Goal: Task Accomplishment & Management: Use online tool/utility

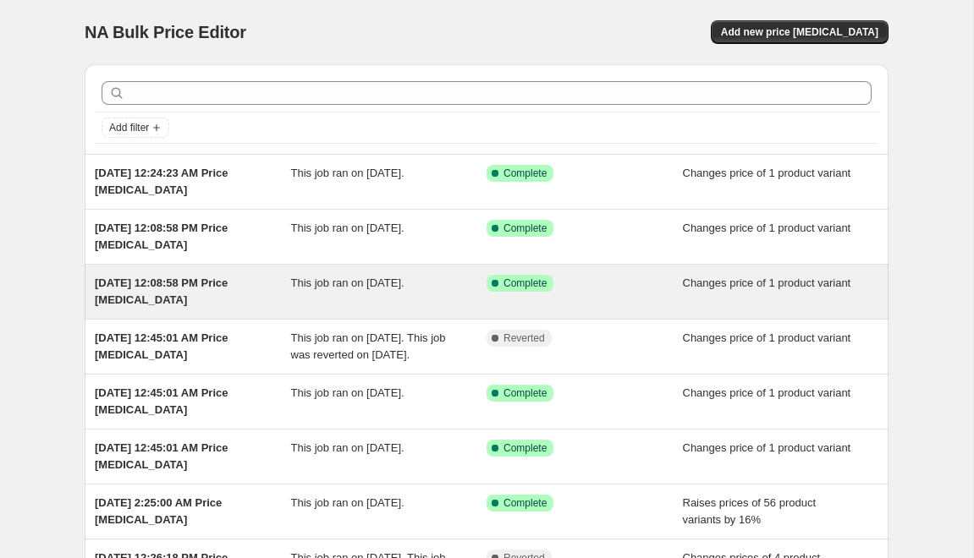
click at [432, 288] on div "This job ran on [DATE]." at bounding box center [389, 292] width 196 height 34
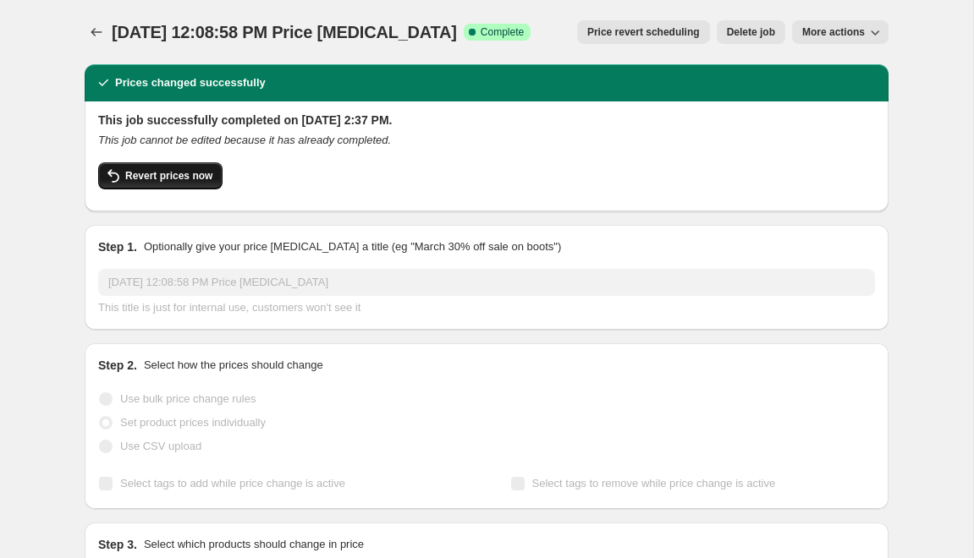
click at [212, 180] on span "Revert prices now" at bounding box center [168, 176] width 87 height 14
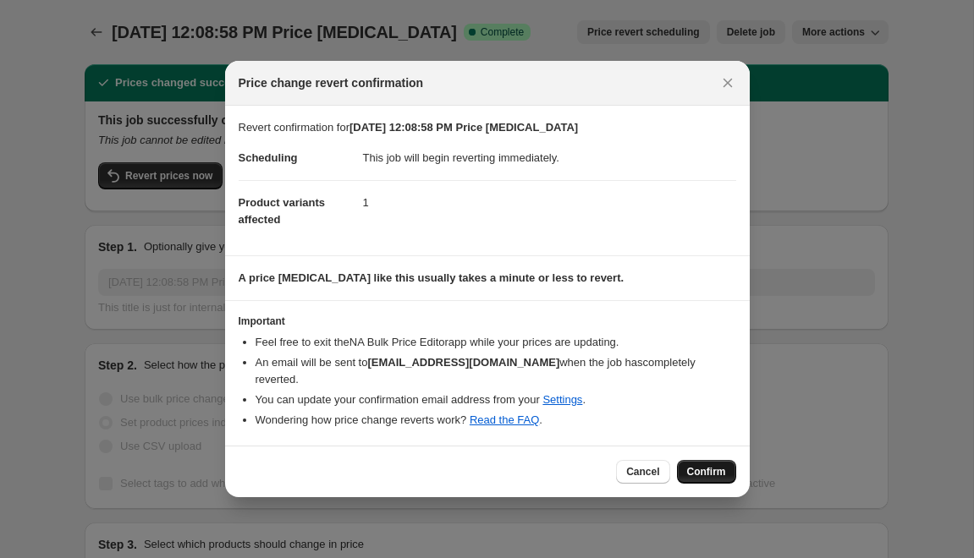
click at [710, 477] on span "Confirm" at bounding box center [706, 472] width 39 height 14
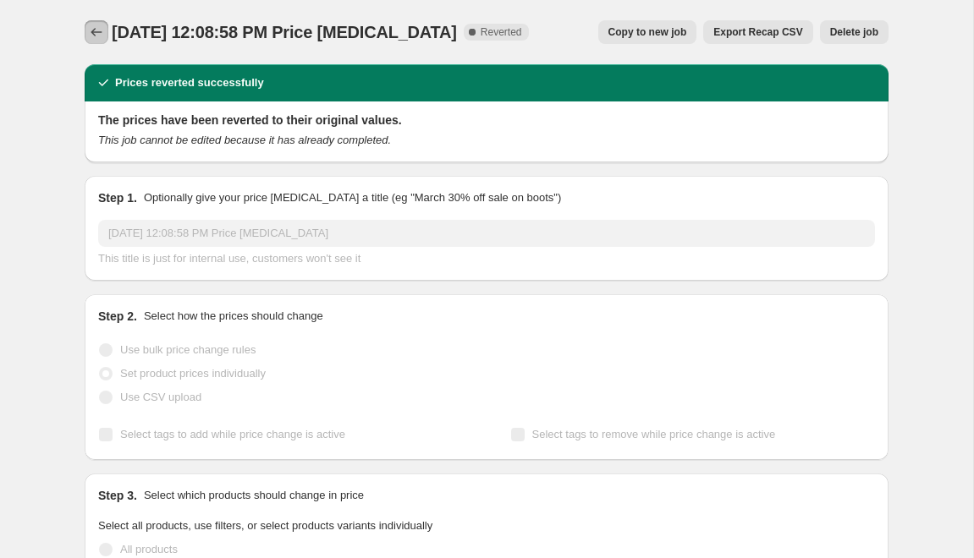
click at [97, 33] on icon "Price change jobs" at bounding box center [96, 32] width 17 height 17
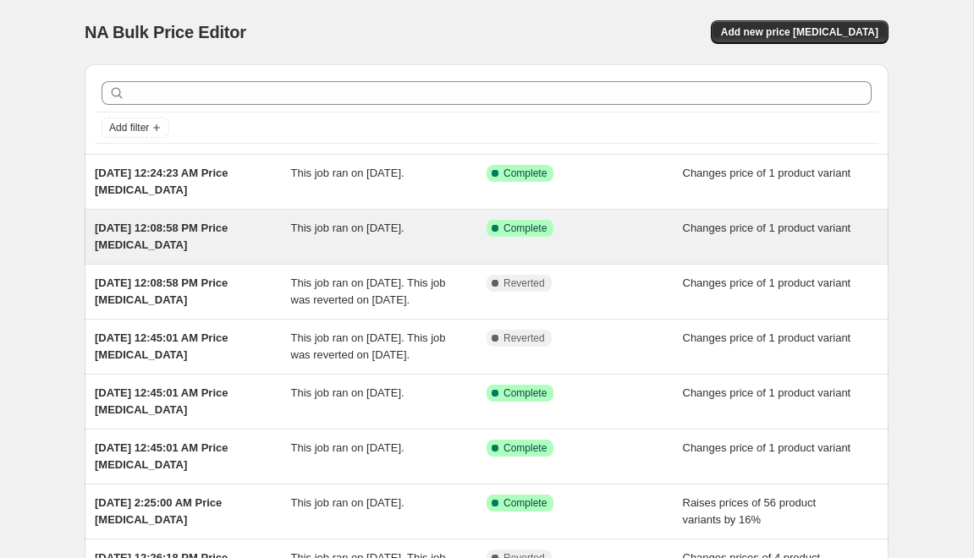
click at [520, 227] on span "Complete" at bounding box center [524, 229] width 43 height 14
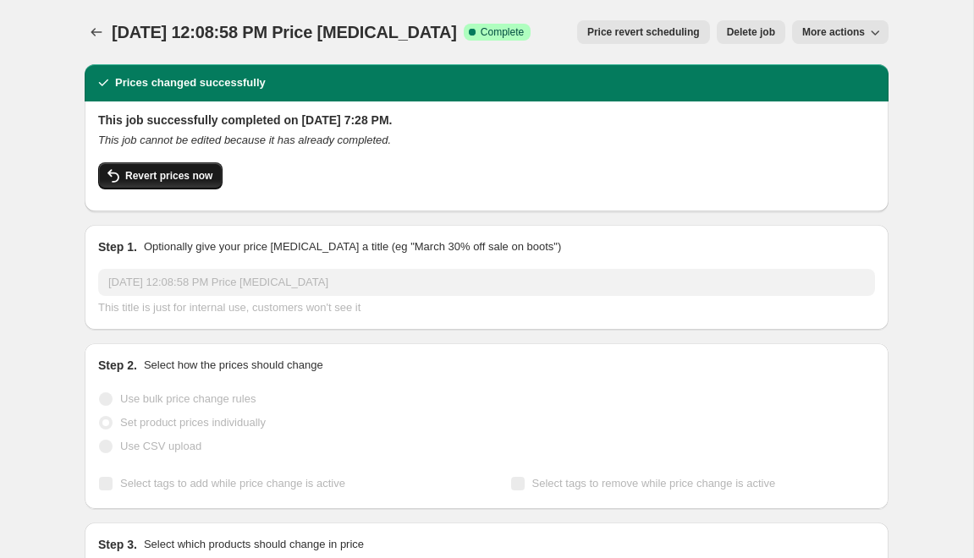
click at [173, 176] on span "Revert prices now" at bounding box center [168, 176] width 87 height 14
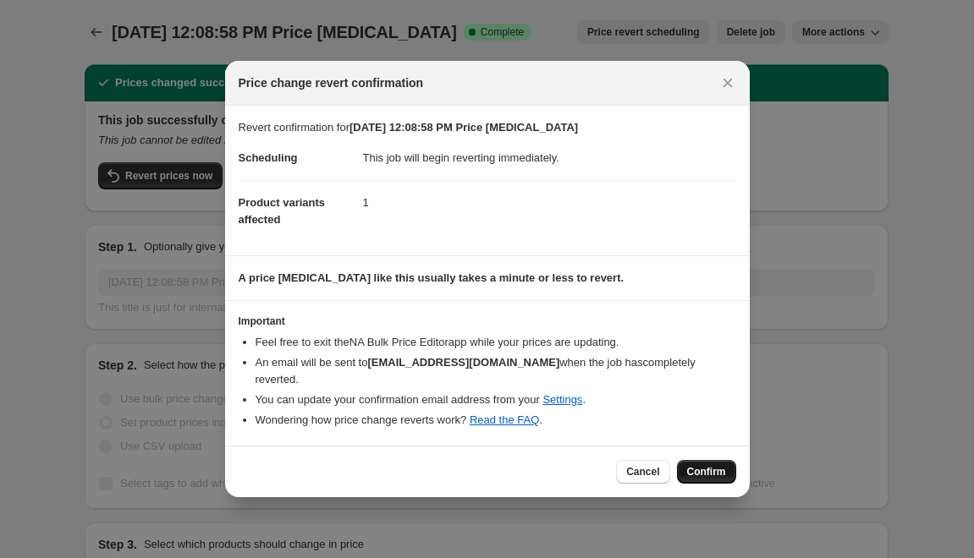
click at [715, 467] on span "Confirm" at bounding box center [706, 472] width 39 height 14
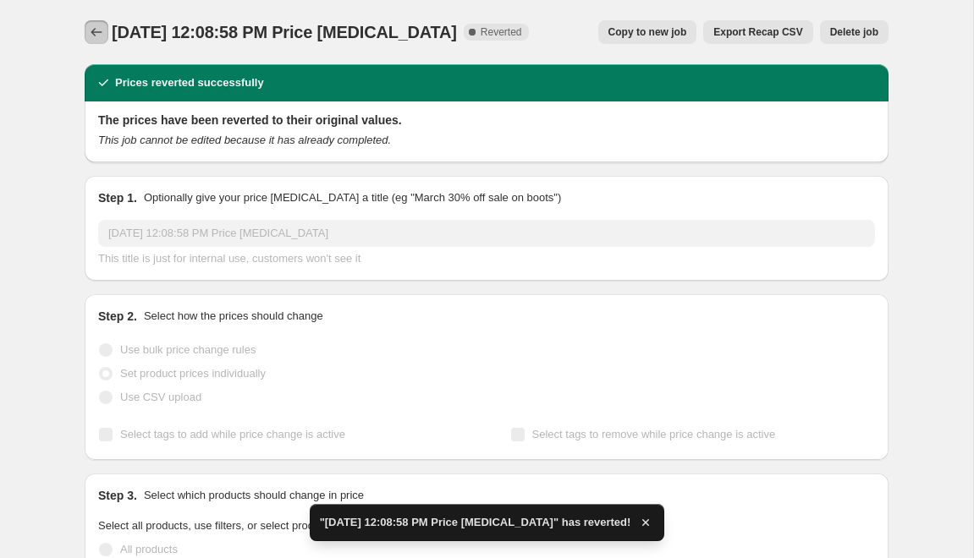
click at [102, 32] on icon "Price change jobs" at bounding box center [96, 32] width 17 height 17
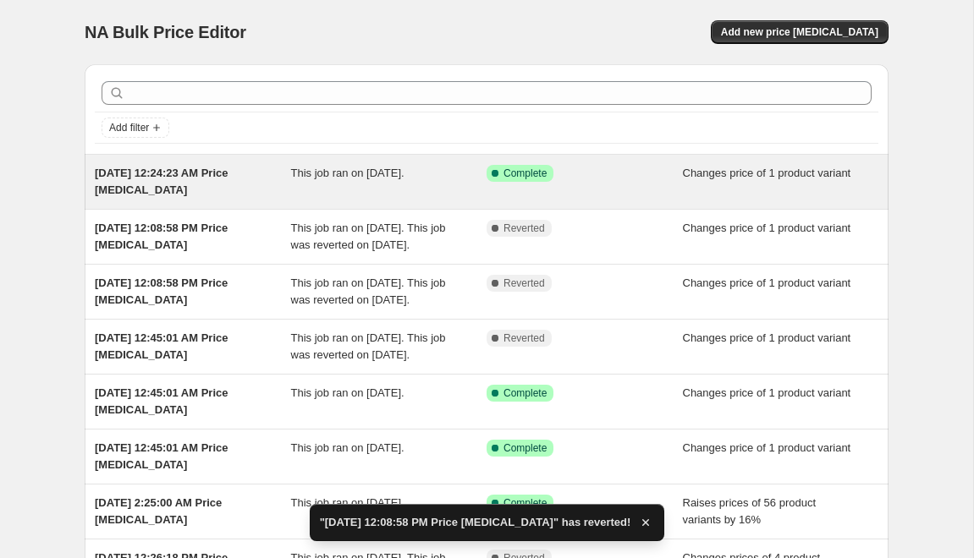
click at [524, 173] on span "Complete" at bounding box center [524, 174] width 43 height 14
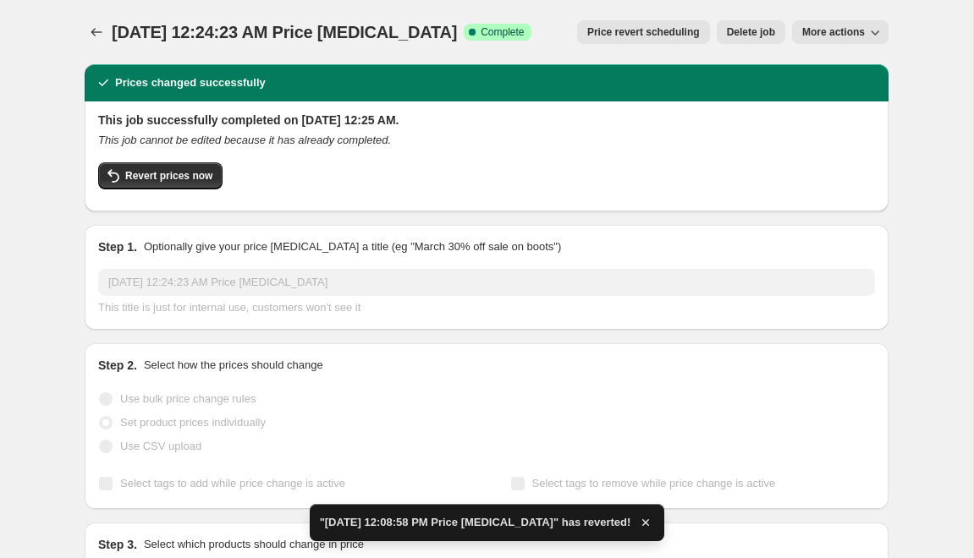
click at [172, 191] on div "Revert prices now" at bounding box center [486, 180] width 777 height 36
click at [172, 175] on span "Revert prices now" at bounding box center [168, 176] width 87 height 14
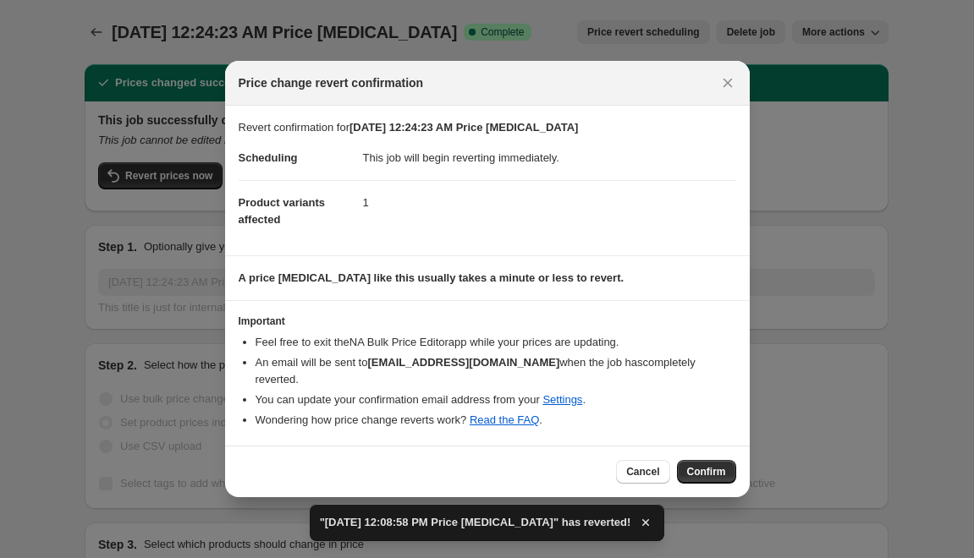
click at [712, 492] on div "Cancel Confirm" at bounding box center [487, 472] width 525 height 52
click at [710, 467] on span "Confirm" at bounding box center [706, 472] width 39 height 14
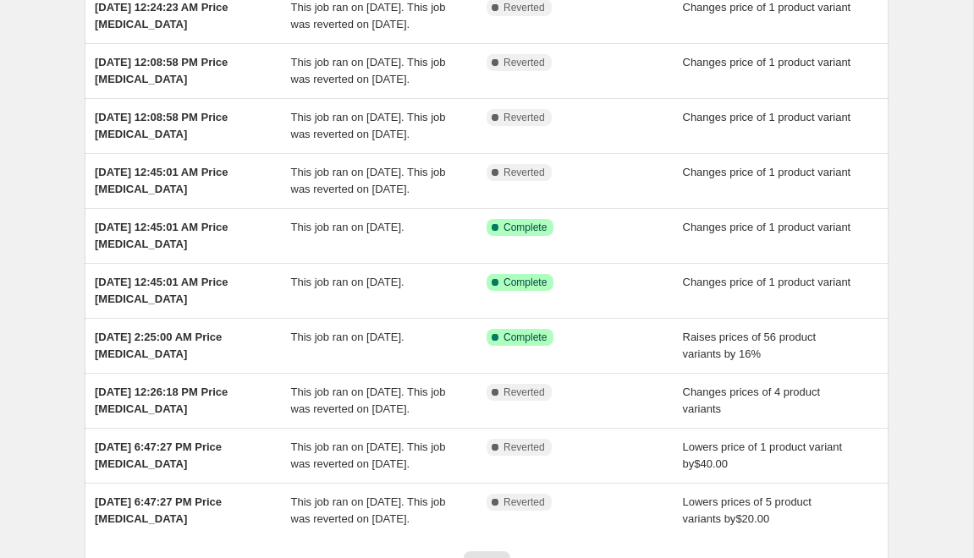
scroll to position [168, 0]
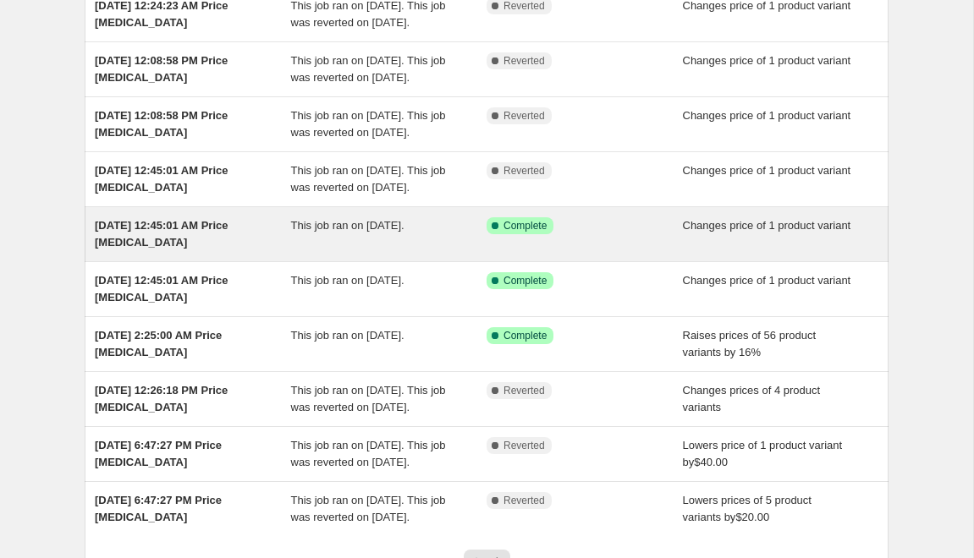
click at [545, 233] on span "Complete" at bounding box center [524, 226] width 43 height 14
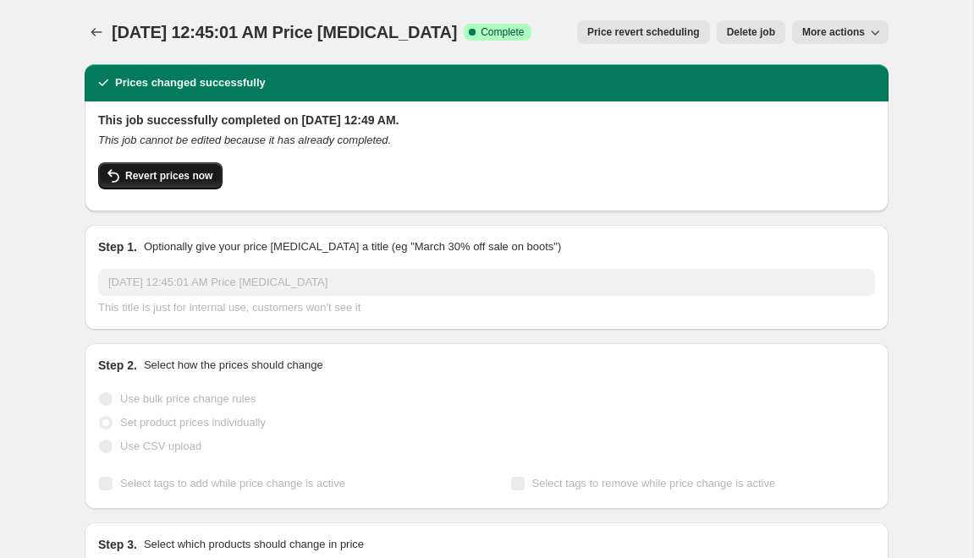
click at [173, 174] on span "Revert prices now" at bounding box center [168, 176] width 87 height 14
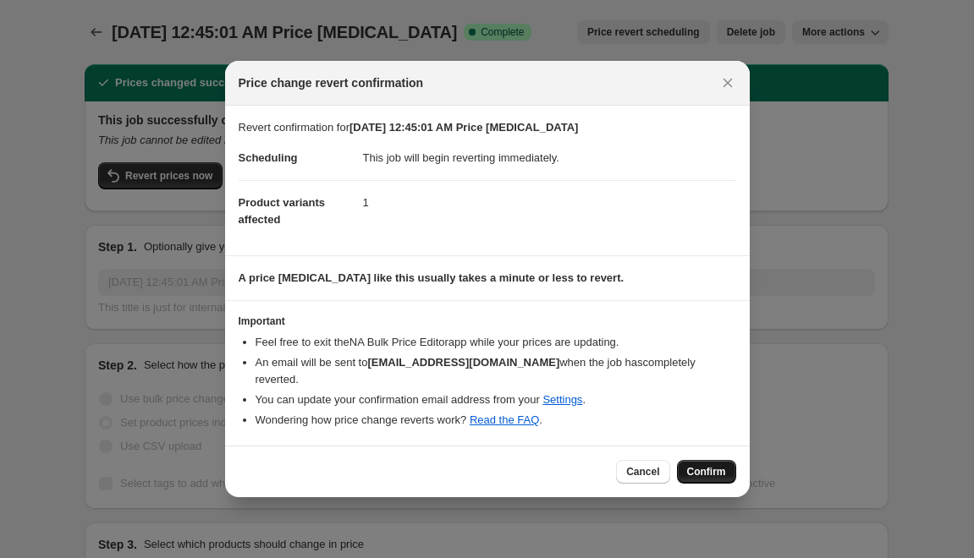
click at [690, 476] on span "Confirm" at bounding box center [706, 472] width 39 height 14
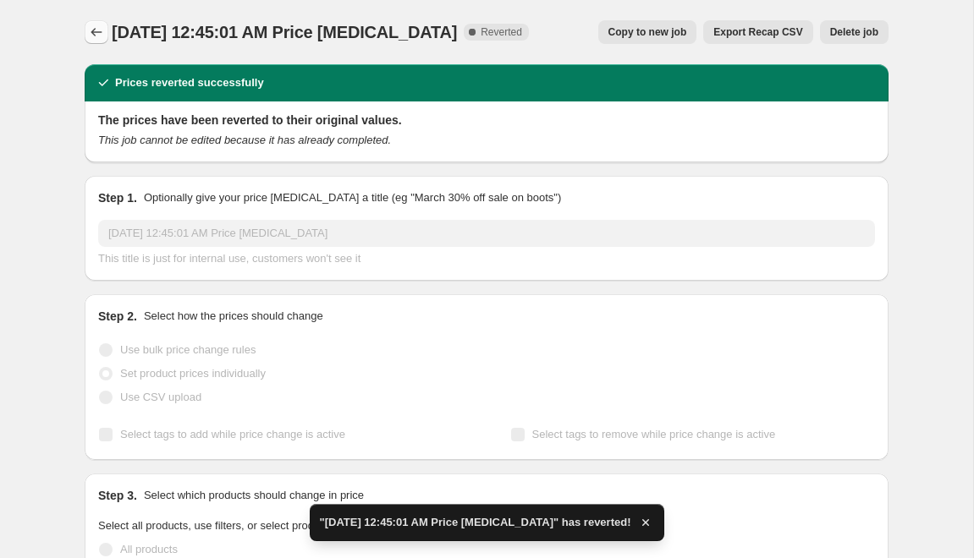
click at [91, 37] on icon "Price change jobs" at bounding box center [96, 32] width 17 height 17
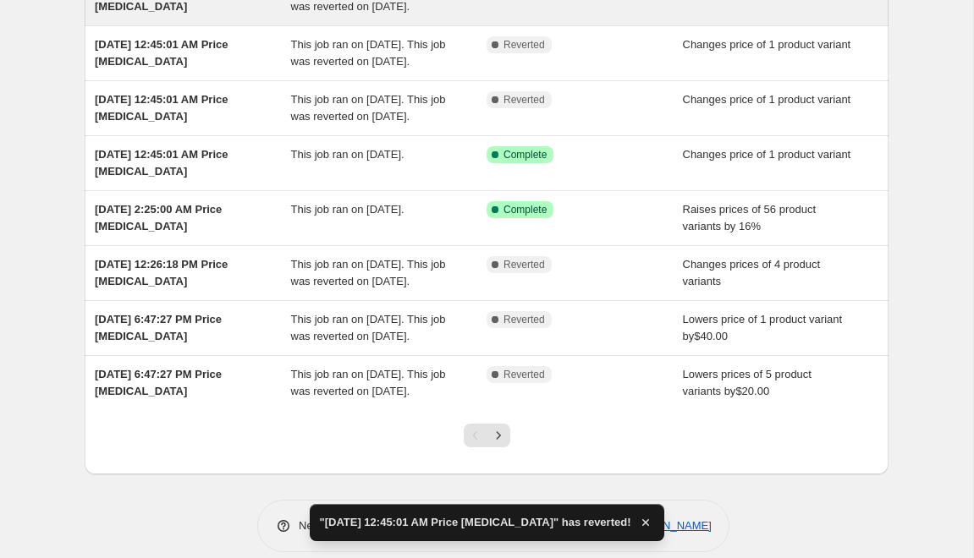
scroll to position [443, 0]
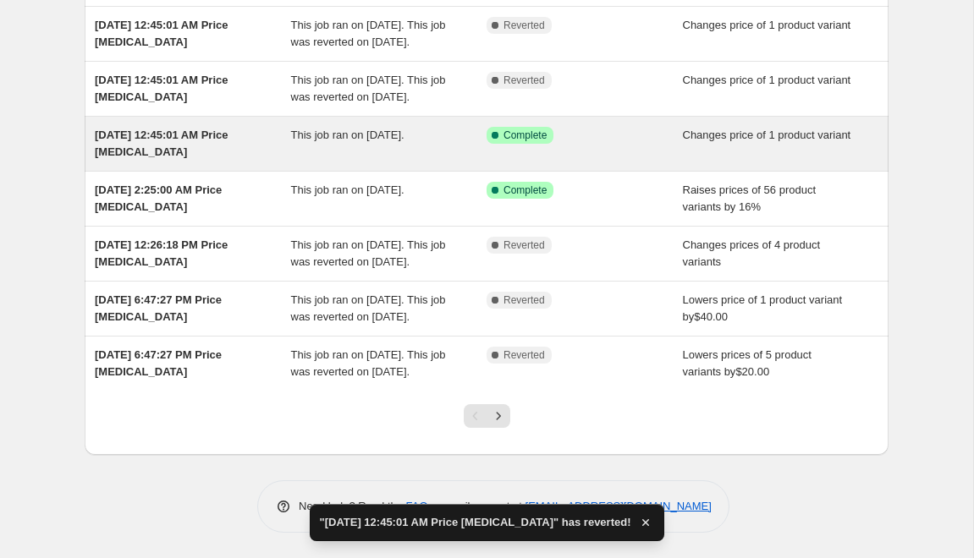
click at [320, 129] on span "This job ran on September 20, 2025." at bounding box center [347, 135] width 113 height 13
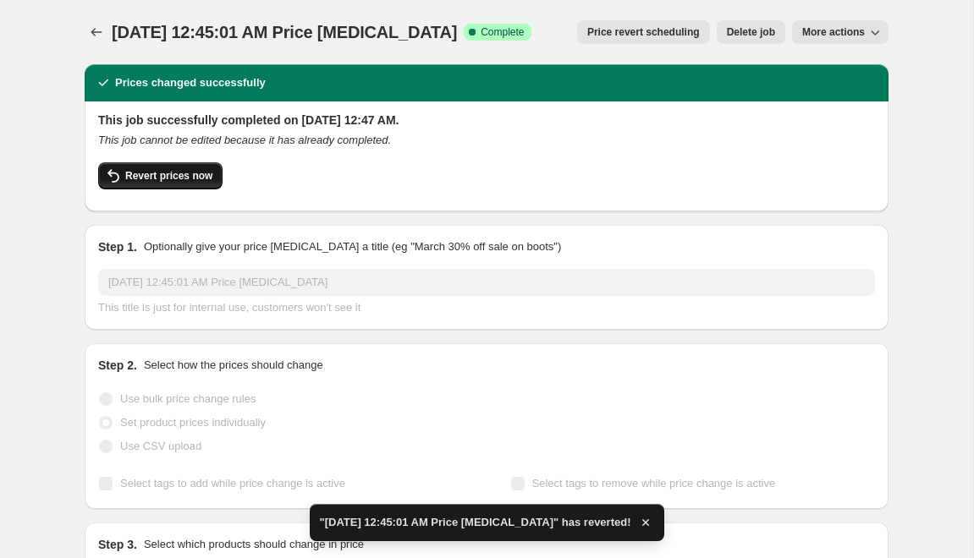
click at [200, 186] on button "Revert prices now" at bounding box center [160, 175] width 124 height 27
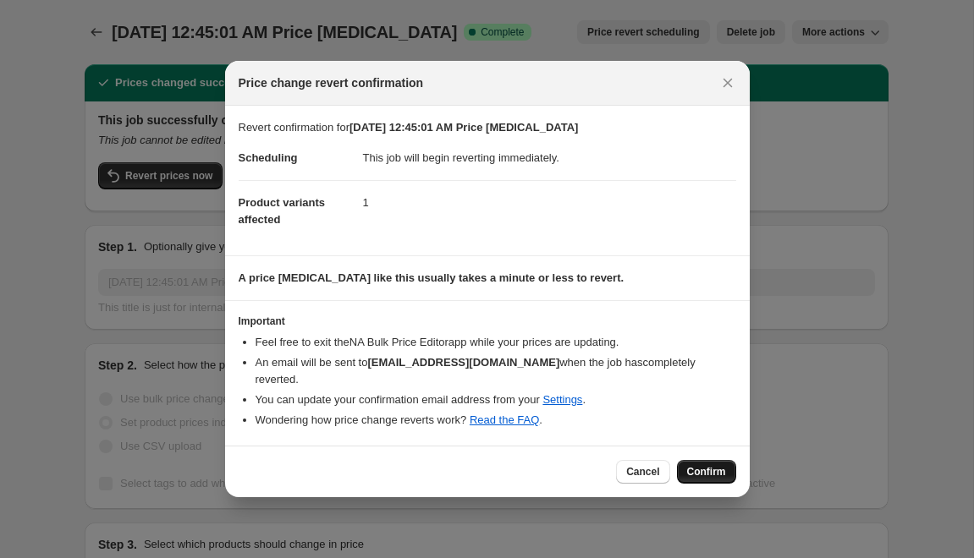
click at [685, 460] on button "Confirm" at bounding box center [706, 472] width 59 height 24
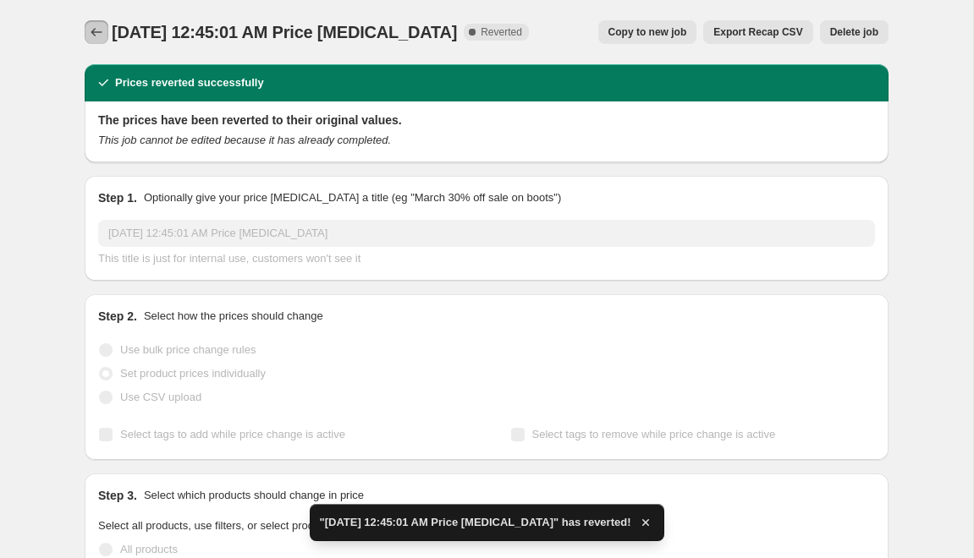
click at [99, 33] on icon "Price change jobs" at bounding box center [96, 32] width 17 height 17
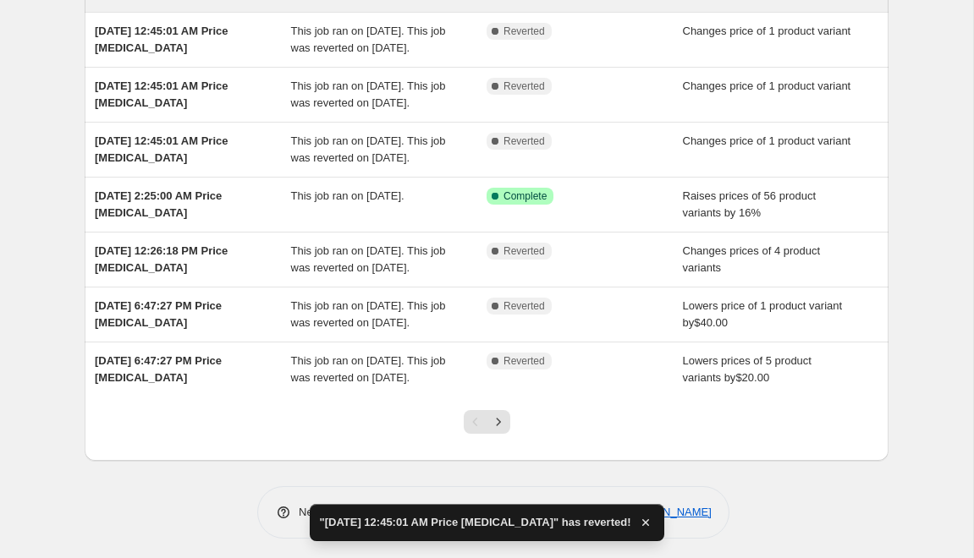
scroll to position [443, 0]
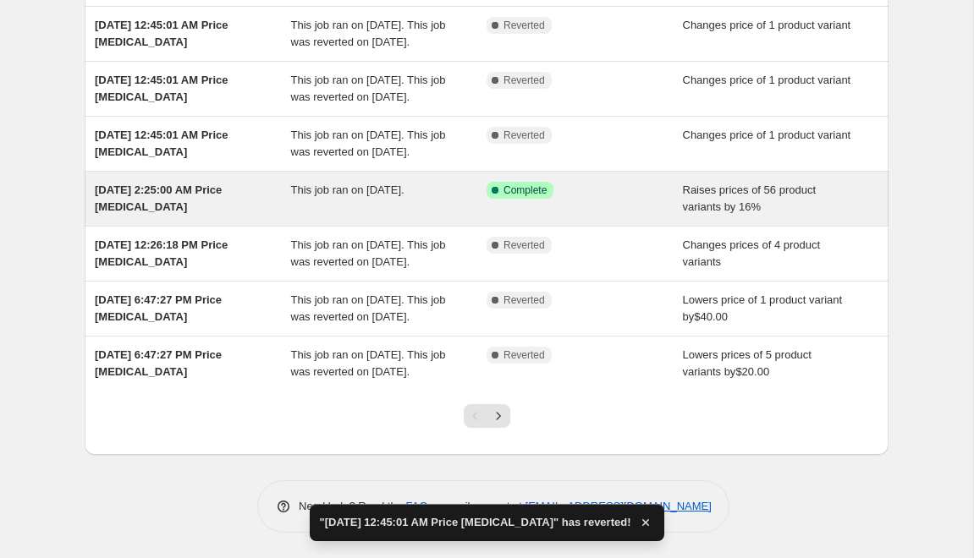
click at [201, 184] on span "[DATE] 2:25:00 AM Price [MEDICAL_DATA]" at bounding box center [158, 199] width 127 height 30
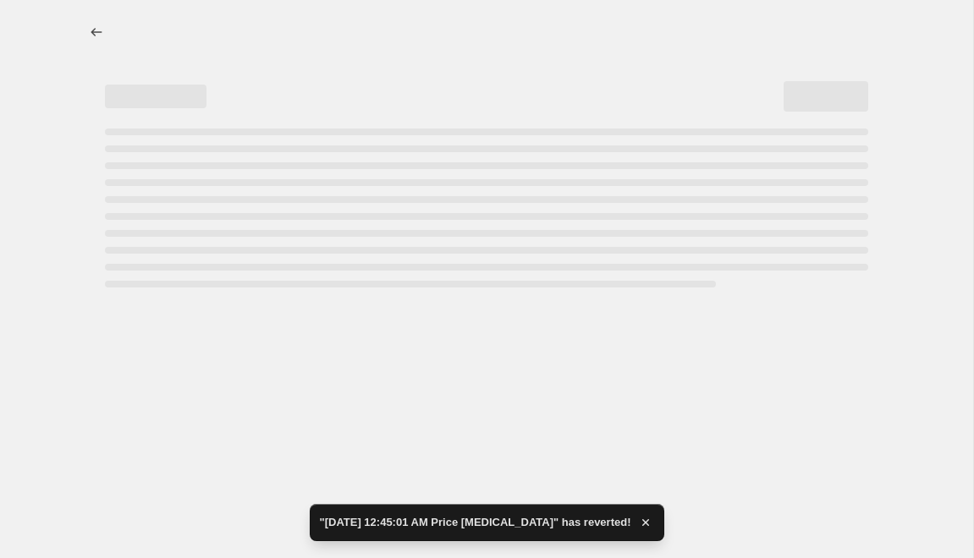
select select "percentage"
select select "remove"
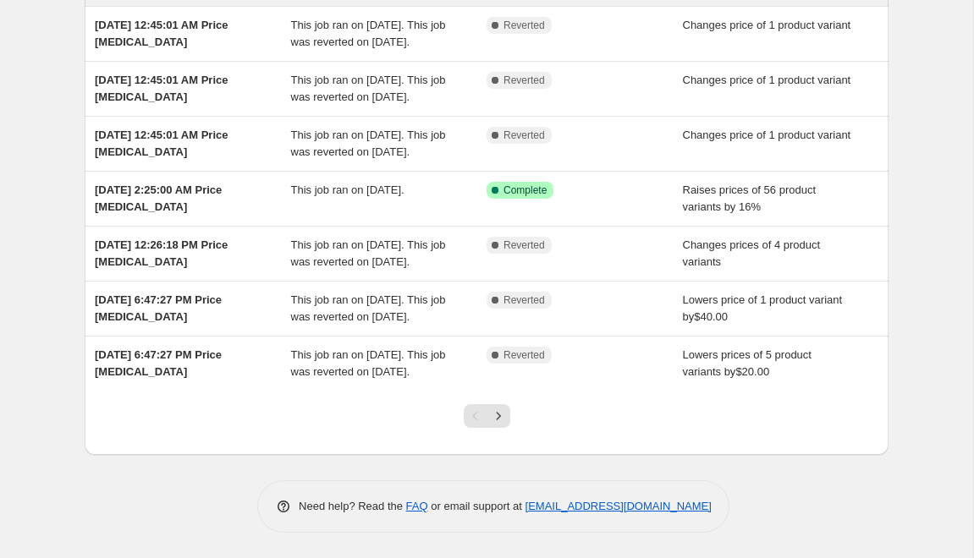
scroll to position [459, 0]
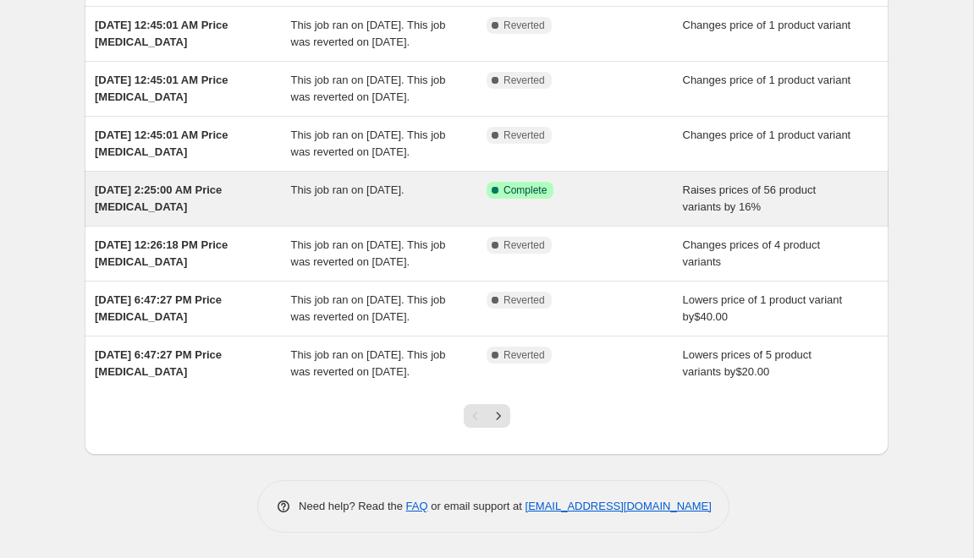
click at [265, 182] on div "[DATE] 2:25:00 AM Price [MEDICAL_DATA]" at bounding box center [193, 199] width 196 height 34
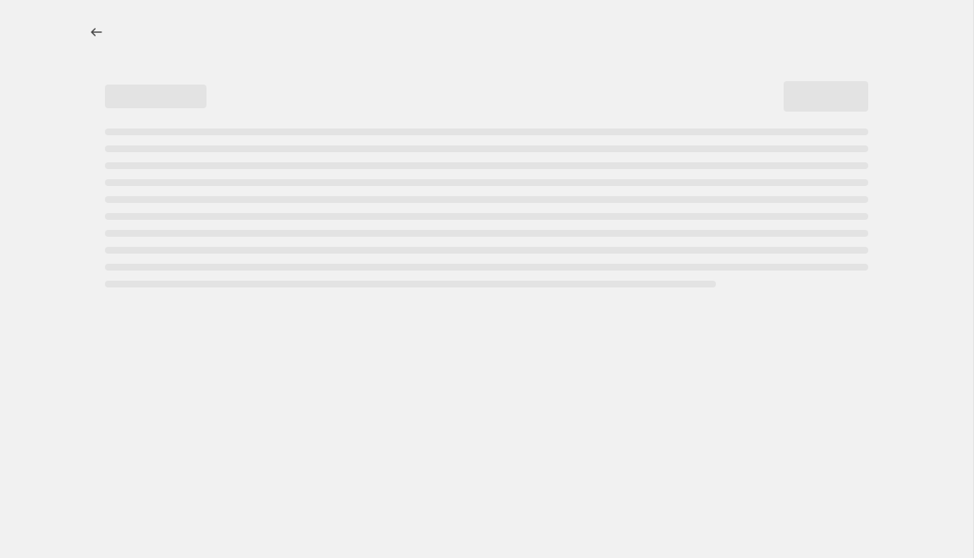
select select "percentage"
select select "remove"
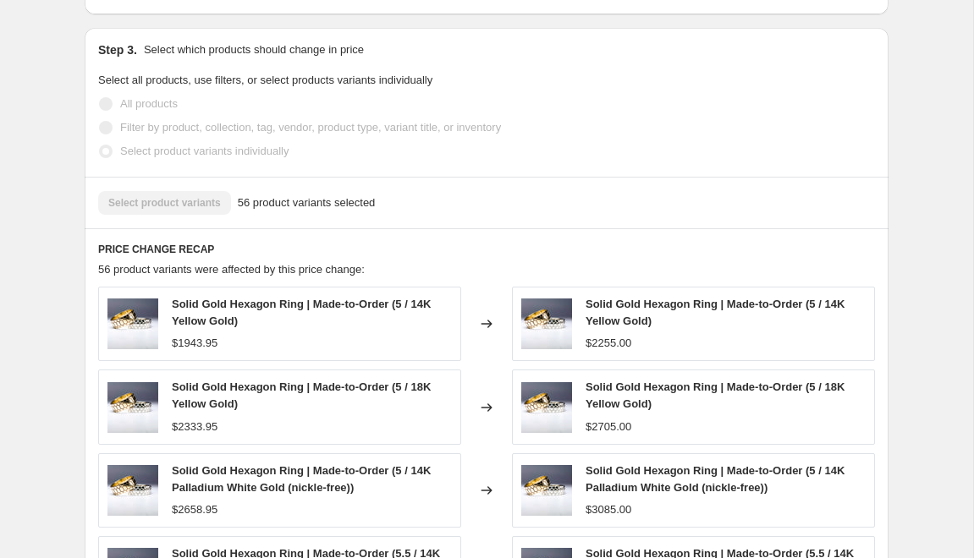
scroll to position [1022, 0]
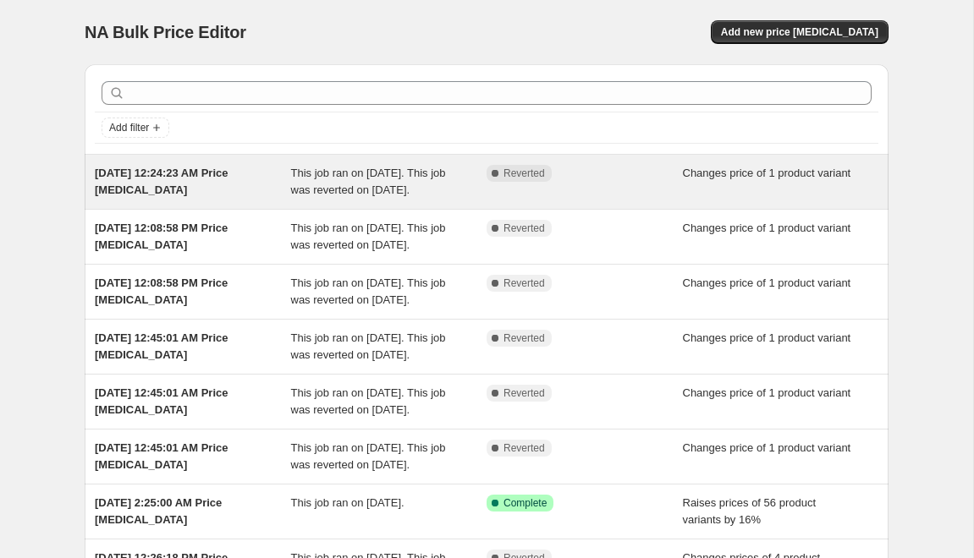
click at [250, 194] on div "Sep 25, 2025, 12:24:23 AM Price change job" at bounding box center [193, 182] width 196 height 34
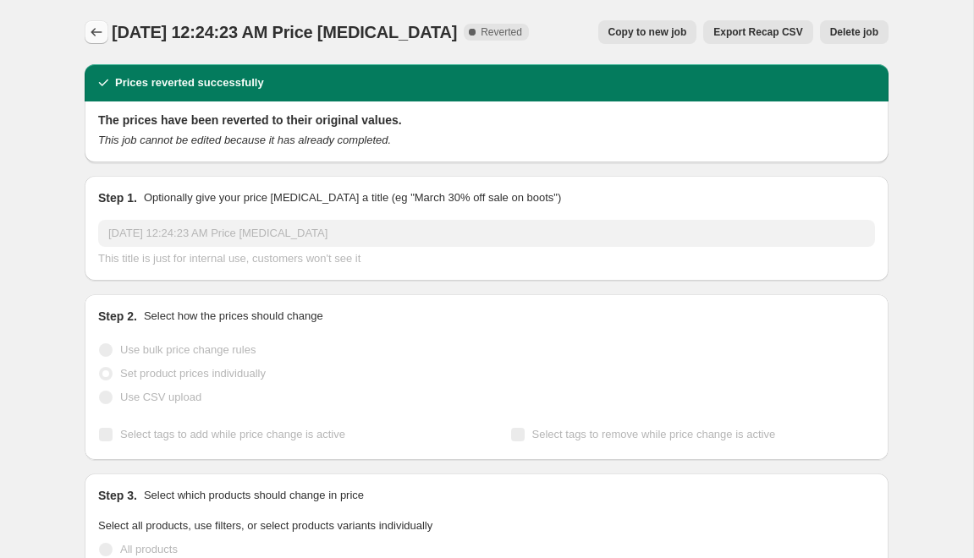
click at [85, 31] on button "Price change jobs" at bounding box center [97, 32] width 24 height 24
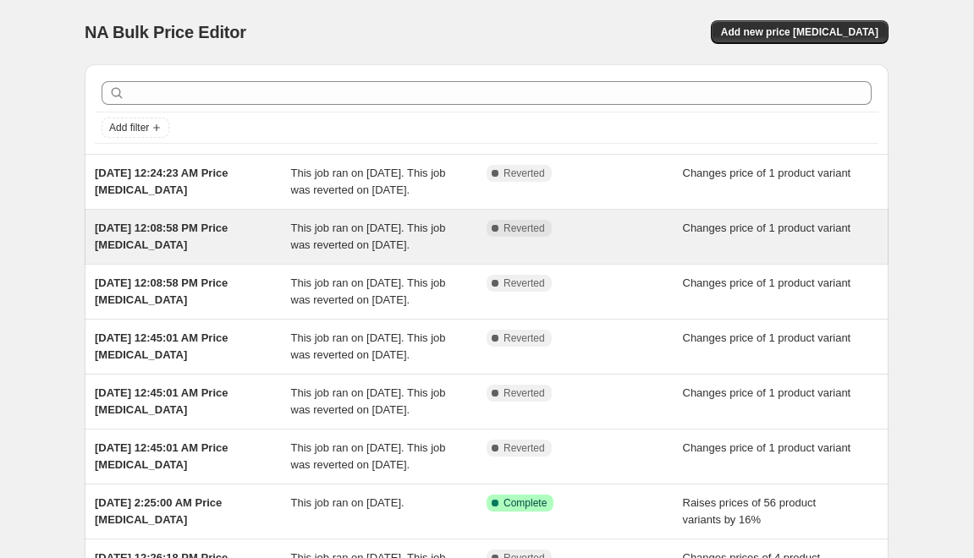
click at [346, 254] on div "This job ran on September 22, 2025. This job was reverted on September 29, 2025." at bounding box center [389, 237] width 196 height 34
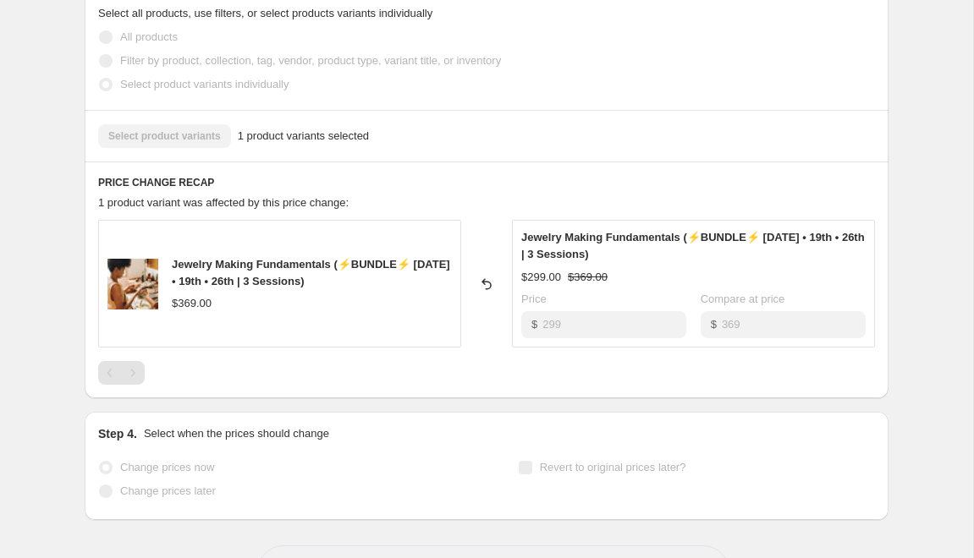
scroll to position [516, 0]
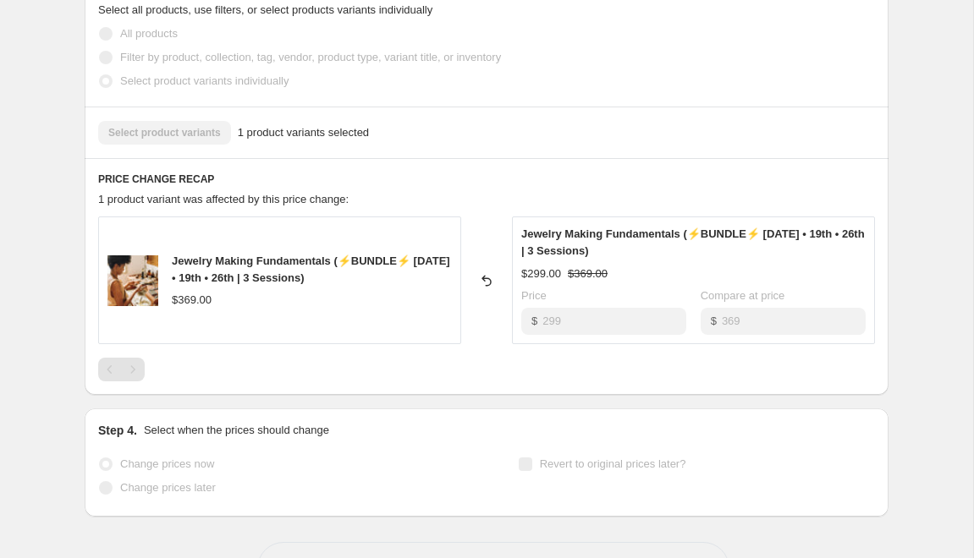
click at [297, 268] on div "Jewelry Making Fundamentals (⚡️BUNDLE⚡️ Oct. 12th • 19th • 26th | 3 Sessions)" at bounding box center [312, 270] width 280 height 34
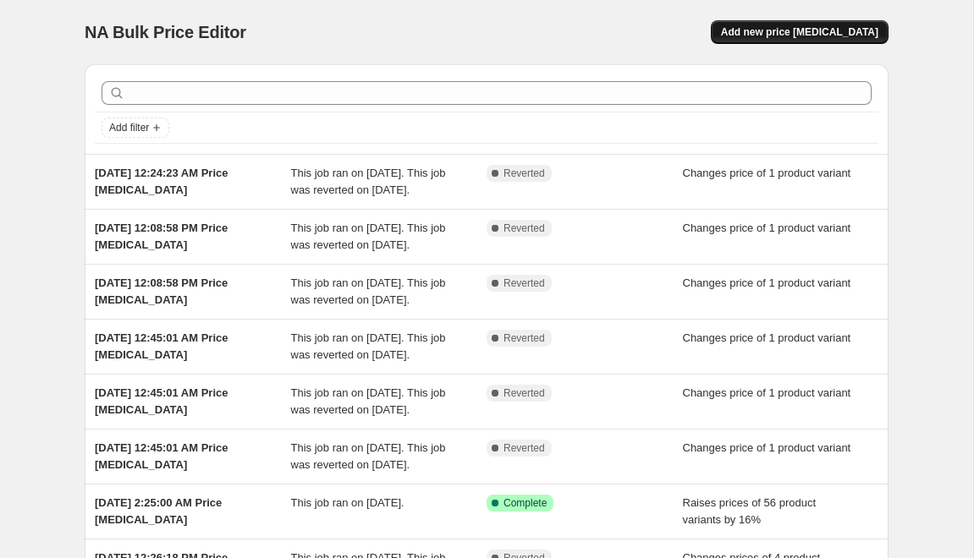
click at [799, 26] on span "Add new price [MEDICAL_DATA]" at bounding box center [799, 32] width 157 height 14
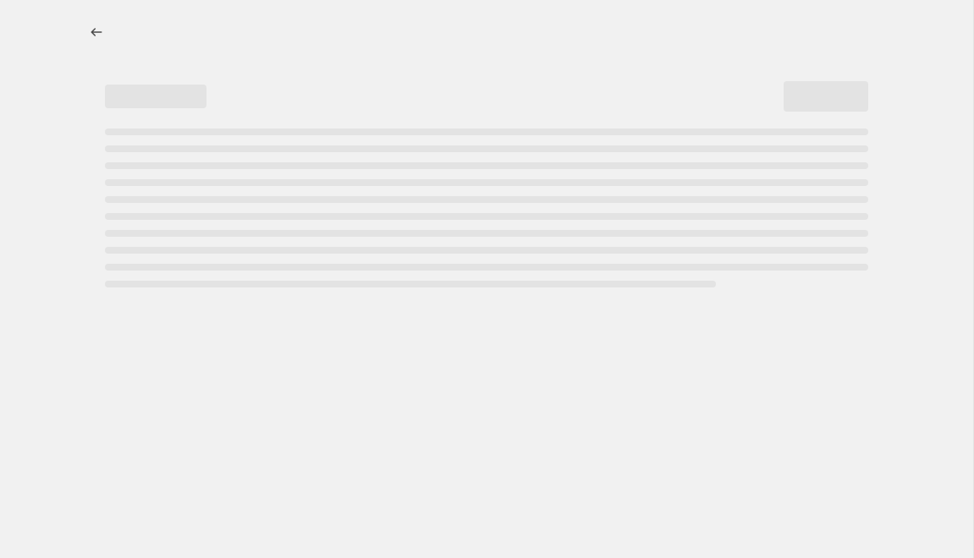
select select "percentage"
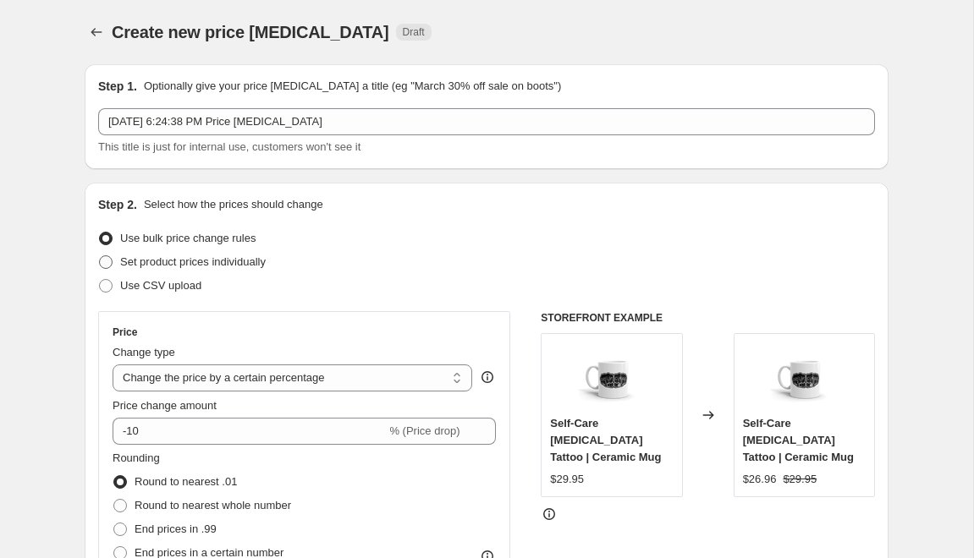
click at [107, 267] on span at bounding box center [106, 263] width 14 height 14
click at [100, 256] on input "Set product prices individually" at bounding box center [99, 256] width 1 height 1
radio input "true"
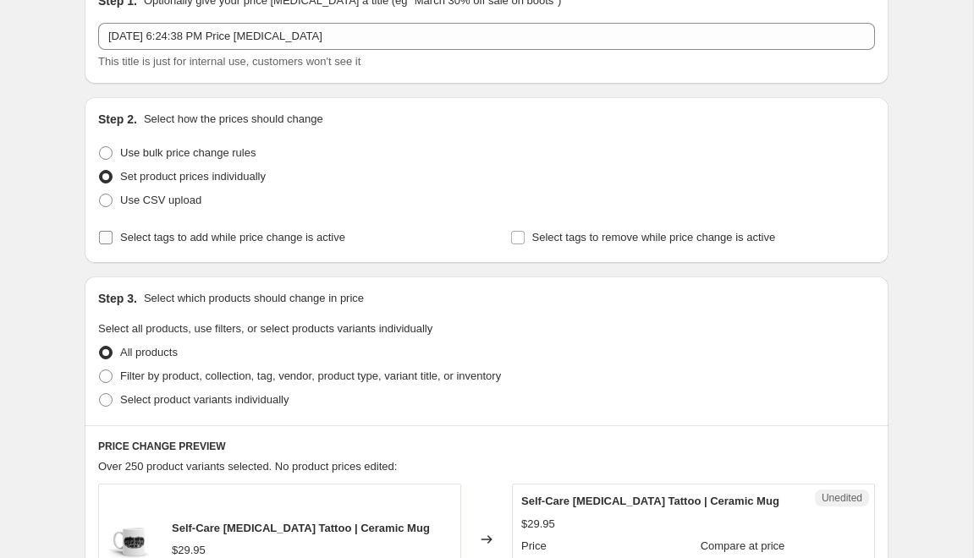
scroll to position [100, 0]
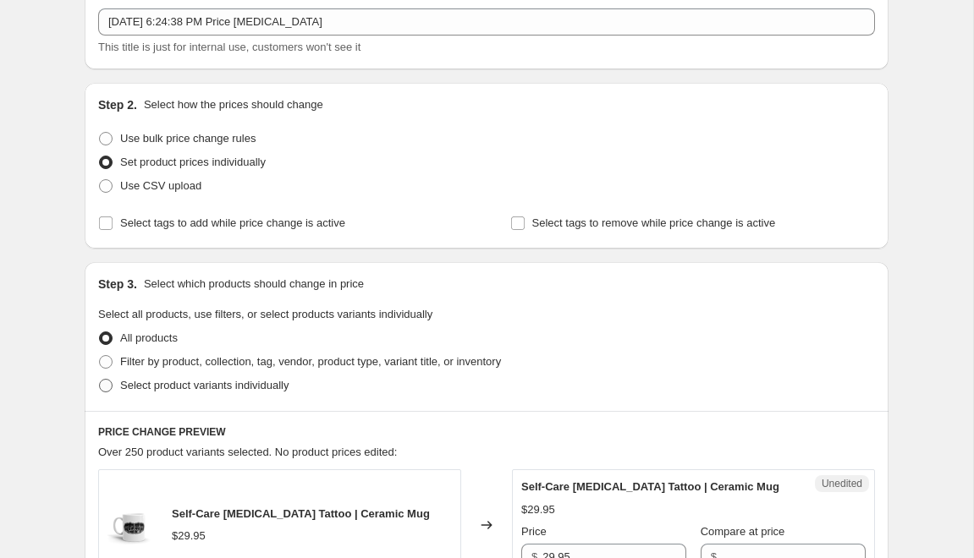
click at [109, 387] on span at bounding box center [106, 386] width 14 height 14
click at [100, 380] on input "Select product variants individually" at bounding box center [99, 379] width 1 height 1
radio input "true"
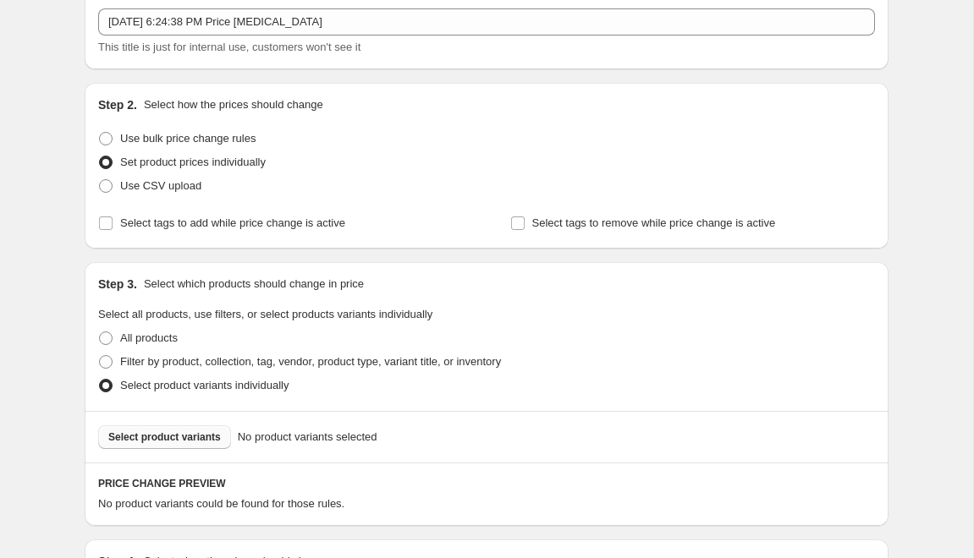
click at [189, 432] on span "Select product variants" at bounding box center [164, 438] width 113 height 14
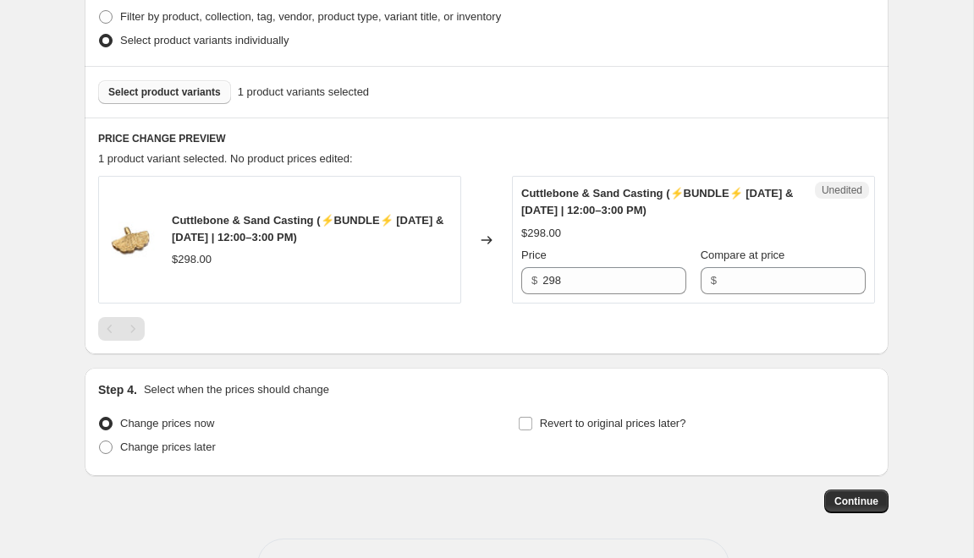
scroll to position [446, 0]
click at [765, 276] on input "Compare at price" at bounding box center [794, 280] width 144 height 27
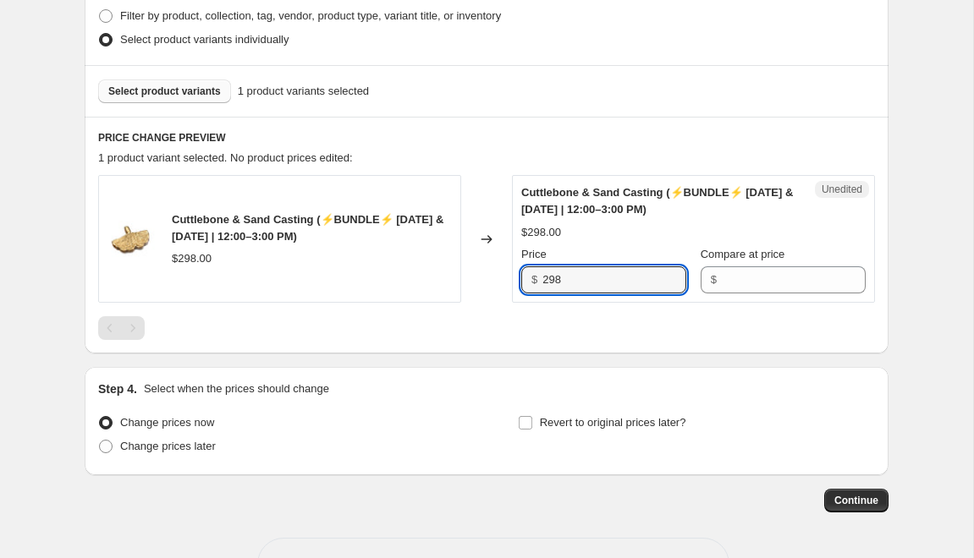
drag, startPoint x: 595, startPoint y: 283, endPoint x: 525, endPoint y: 283, distance: 70.2
click at [526, 283] on div "$ 298" at bounding box center [603, 280] width 165 height 27
click at [827, 277] on input "Compare at price" at bounding box center [794, 280] width 144 height 27
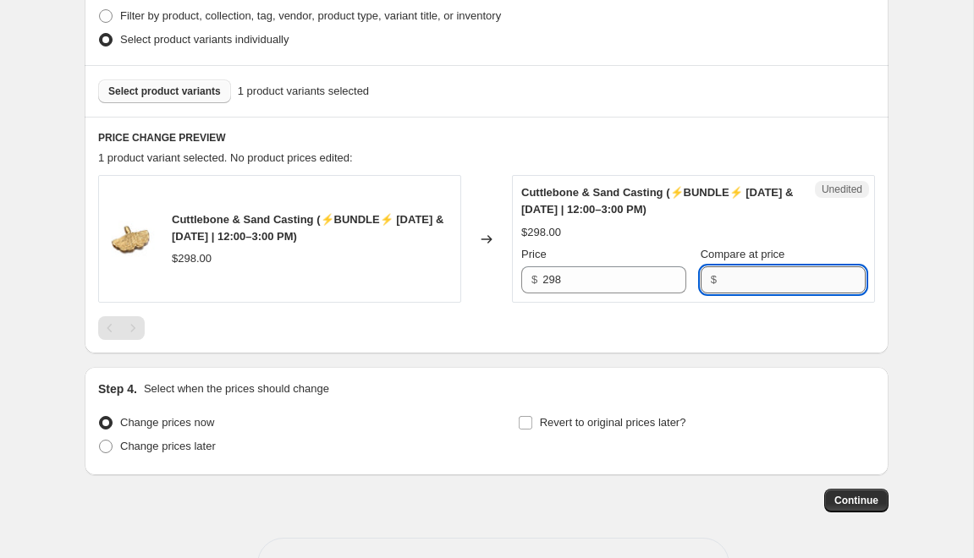
paste input "298"
type input "298"
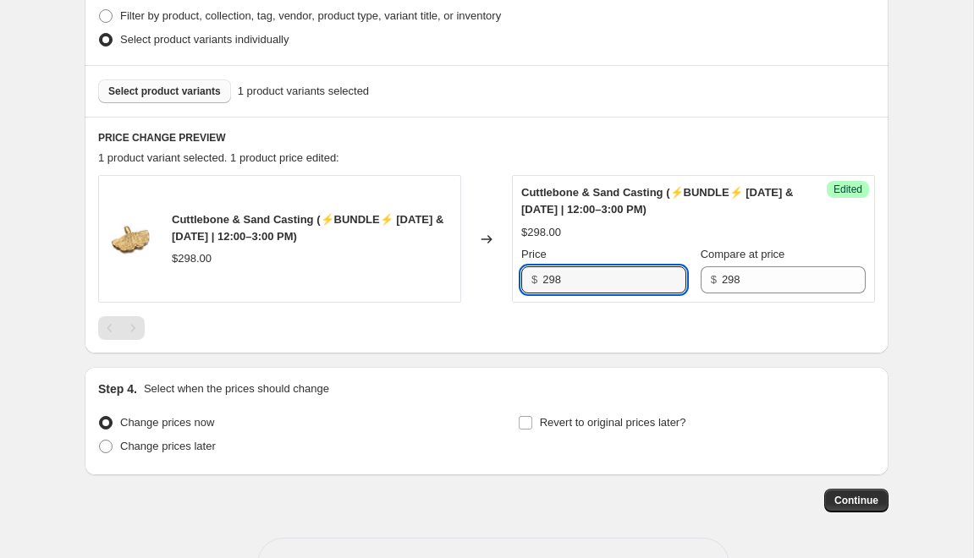
drag, startPoint x: 631, startPoint y: 274, endPoint x: 522, endPoint y: 276, distance: 109.2
click at [522, 276] on div "$ 298" at bounding box center [603, 280] width 165 height 27
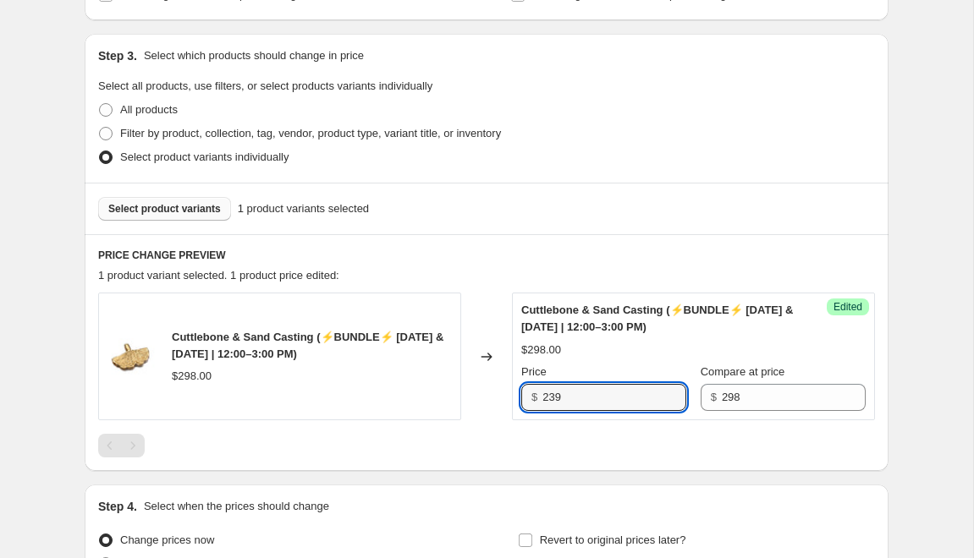
scroll to position [501, 0]
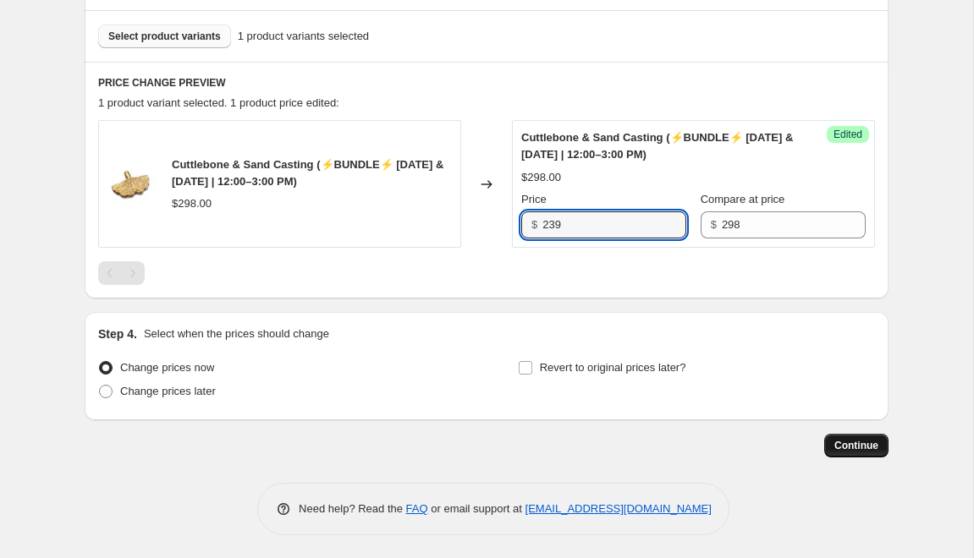
type input "239"
click at [855, 450] on span "Continue" at bounding box center [856, 446] width 44 height 14
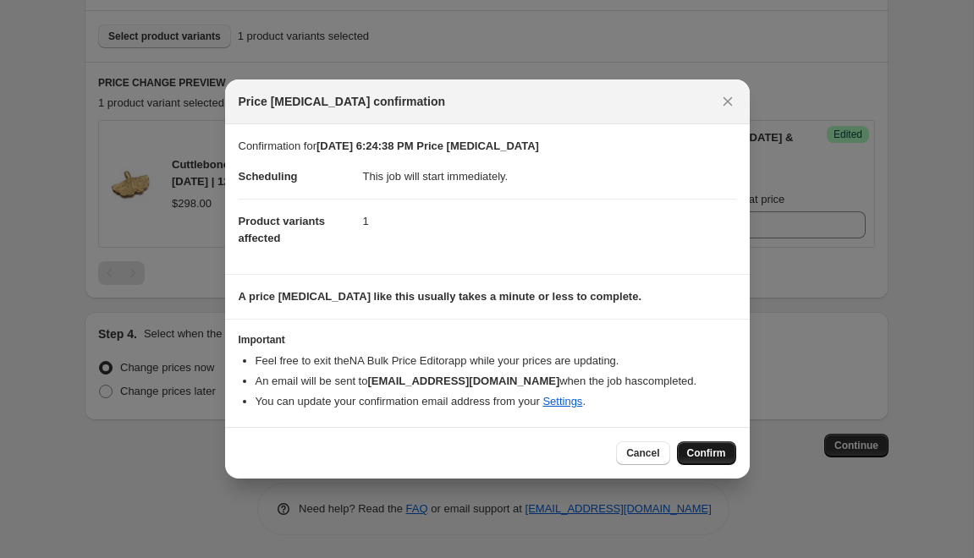
click at [705, 458] on span "Confirm" at bounding box center [706, 454] width 39 height 14
